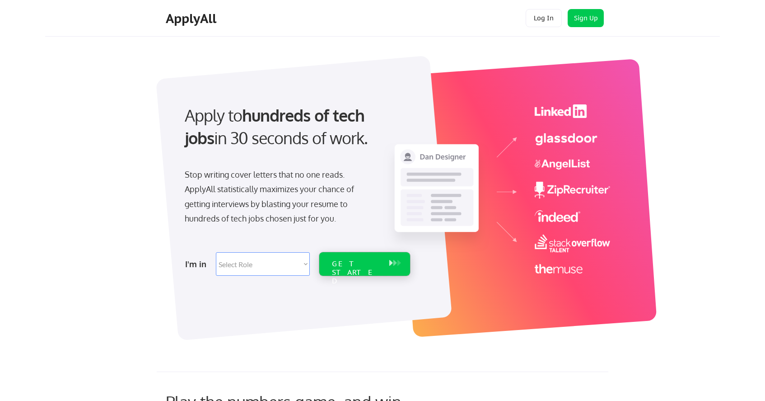
click at [360, 268] on div "GET STARTED" at bounding box center [356, 263] width 57 height 23
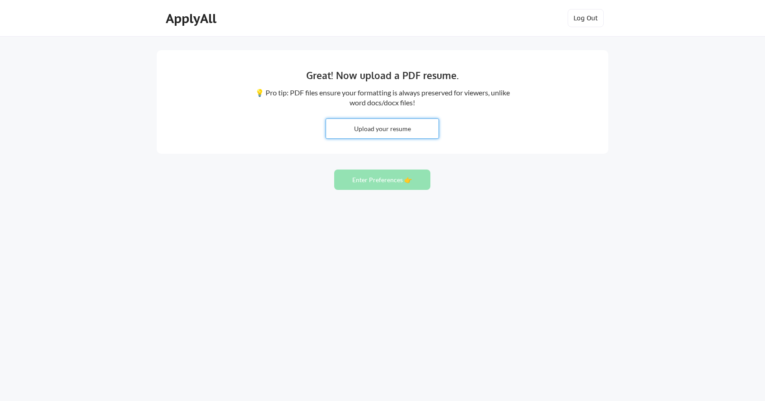
click at [389, 124] on input "file" at bounding box center [382, 128] width 112 height 19
type input "C:\fakepath\Aiganym_Assylbekova_Resume.docx"
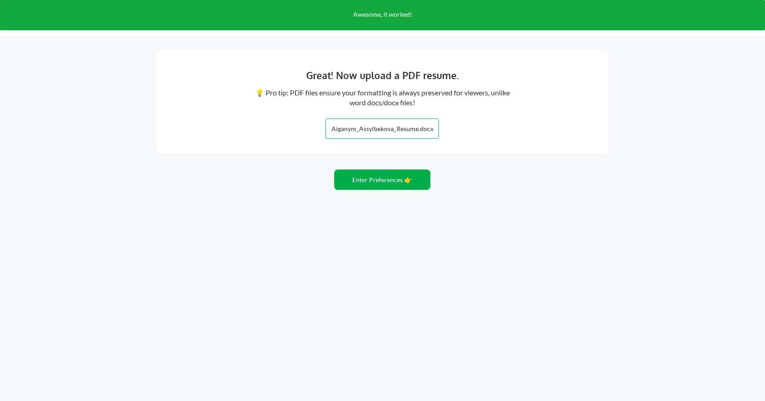
click at [405, 178] on button "Enter Preferences 👉" at bounding box center [382, 179] width 96 height 20
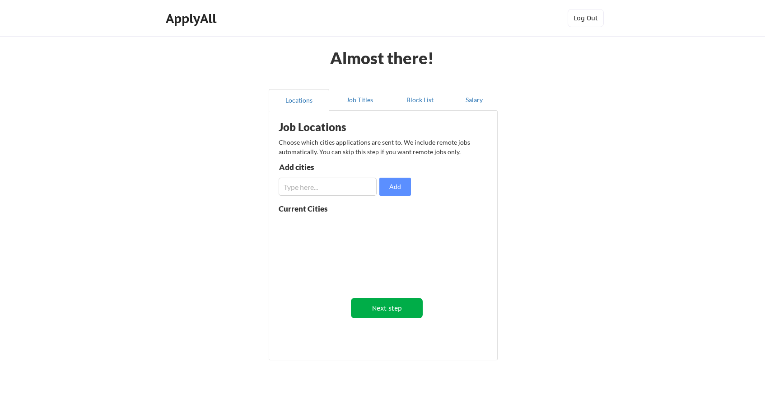
click at [395, 305] on button "Next step" at bounding box center [387, 308] width 72 height 20
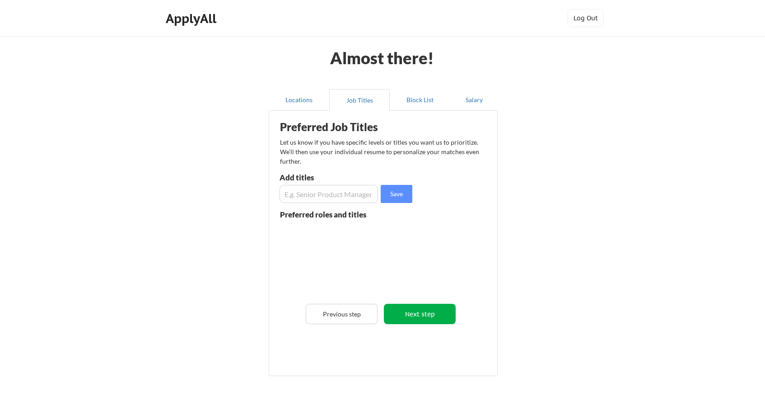
click at [410, 315] on button "Next step" at bounding box center [420, 314] width 72 height 20
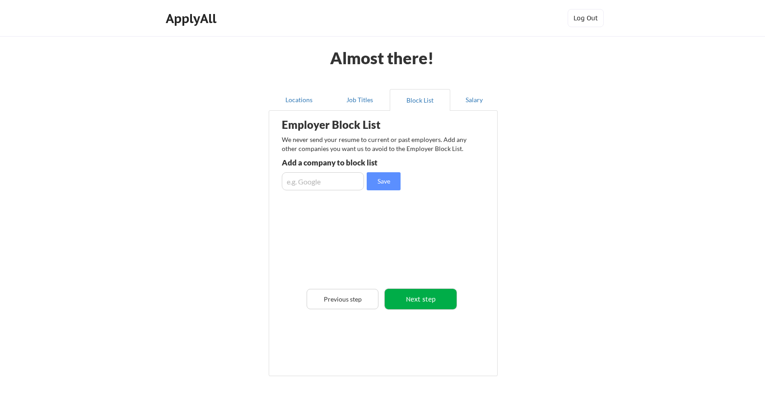
click at [419, 302] on button "Next step" at bounding box center [421, 299] width 72 height 20
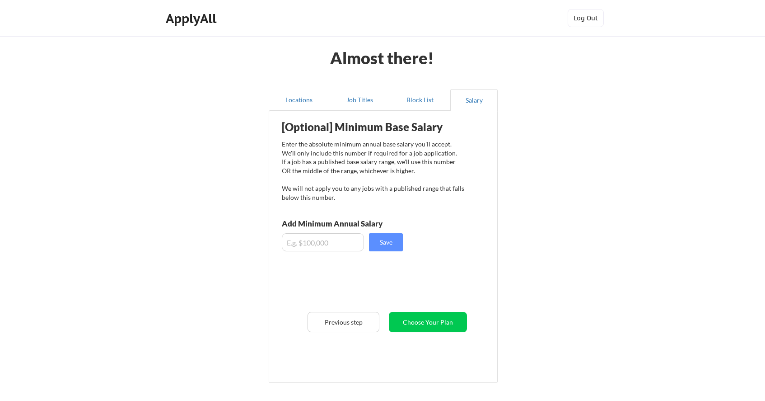
click at [431, 332] on div "[Optional] Minimum Base Salary Enter the absolute minimum annual base salary yo…" at bounding box center [385, 243] width 223 height 256
click at [425, 320] on button "Submit" at bounding box center [428, 322] width 78 height 20
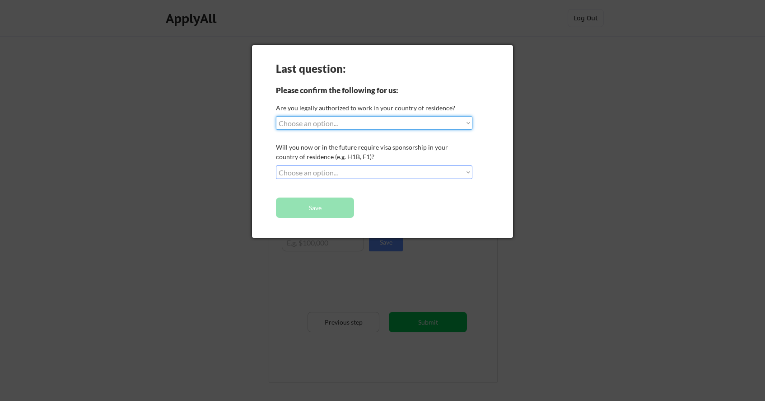
select select ""yes__i_am_a_canadian_citizen""
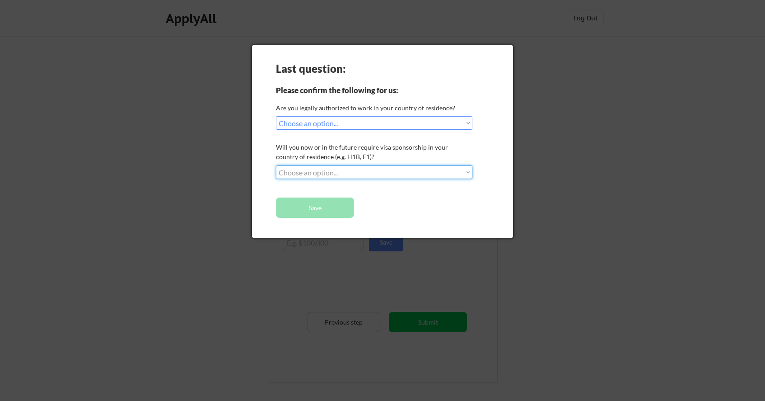
select select ""no__i_will_not_need_sponsorship""
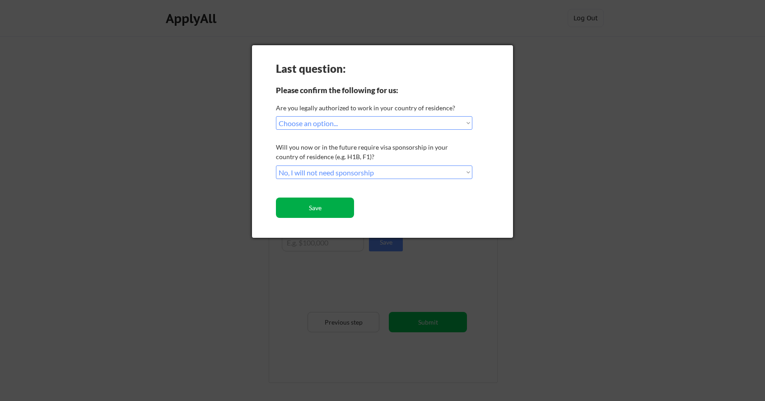
click at [339, 209] on button "Save" at bounding box center [315, 207] width 78 height 20
click at [322, 209] on button "Save" at bounding box center [315, 207] width 78 height 20
click at [313, 201] on button "Save" at bounding box center [315, 207] width 78 height 20
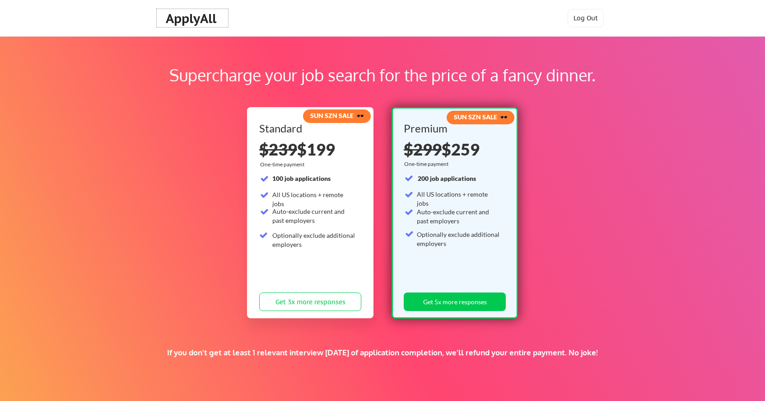
click at [206, 21] on div "ApplyAll" at bounding box center [192, 18] width 53 height 15
